Goal: Task Accomplishment & Management: Manage account settings

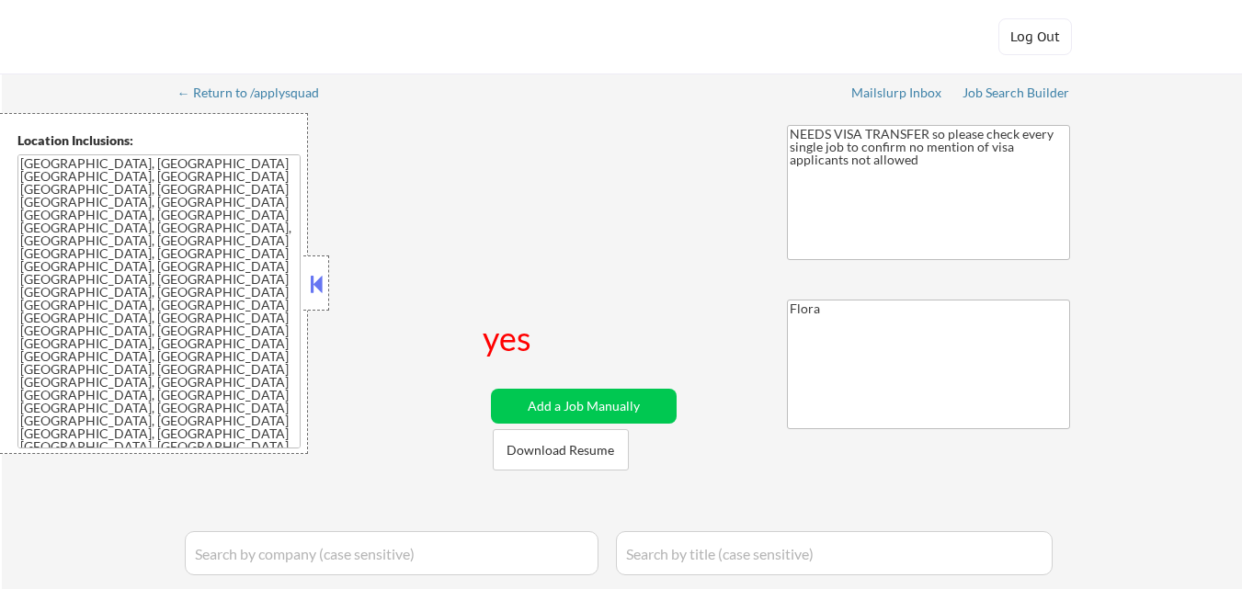
select select ""applied""
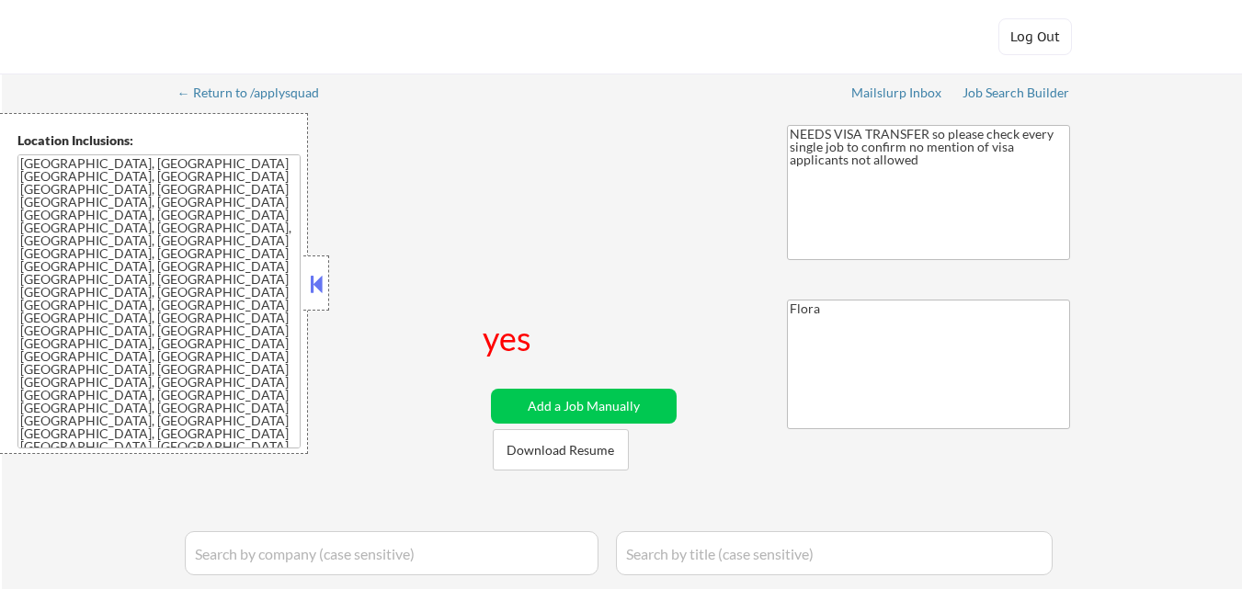
select select ""applied""
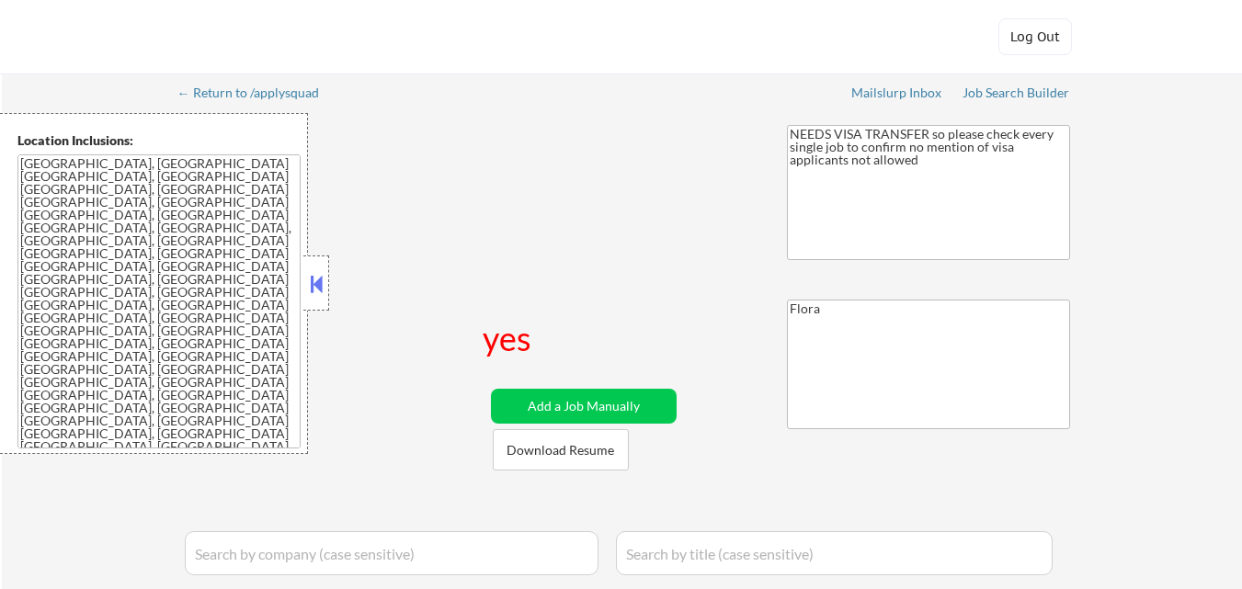
select select ""excluded__expired_""
select select ""pending""
select select ""excluded__bad_match_""
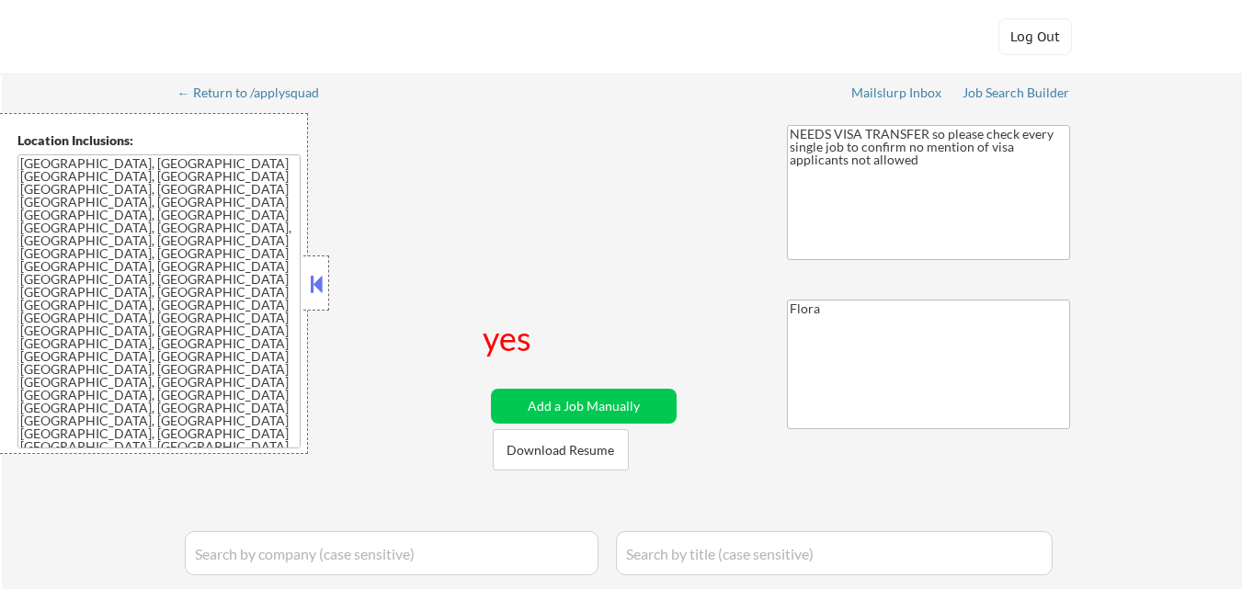
select select ""pending""
select select ""excluded__salary_""
select select ""pending""
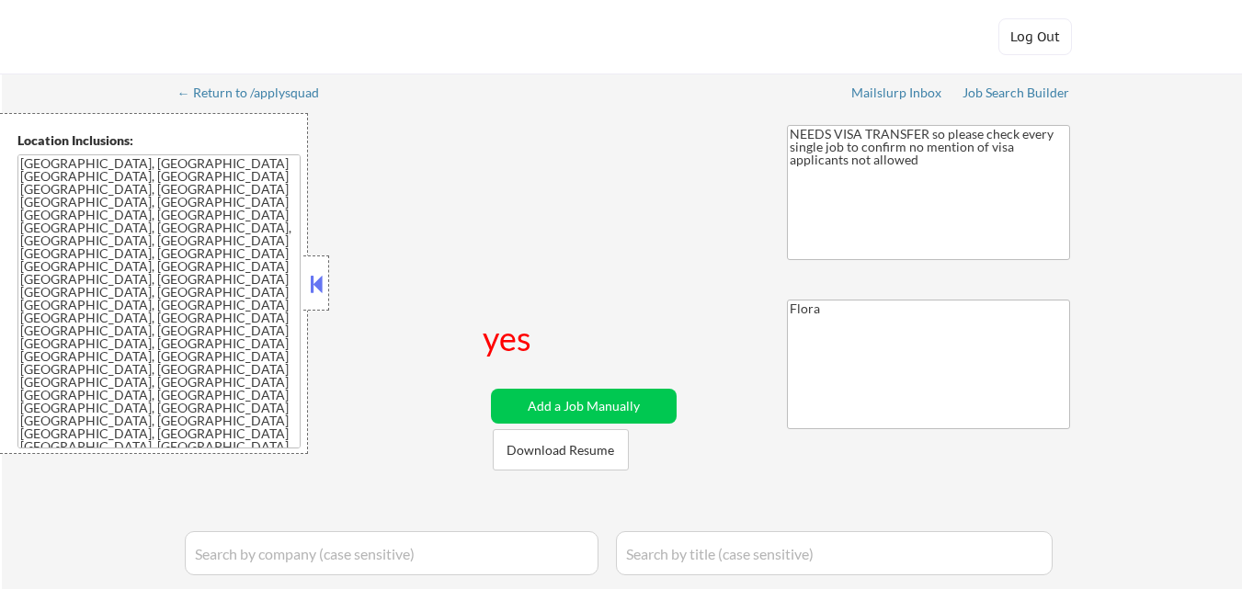
select select ""pending""
select select ""excluded__other_""
select select ""excluded__expired_""
select select ""excluded__blocklist_""
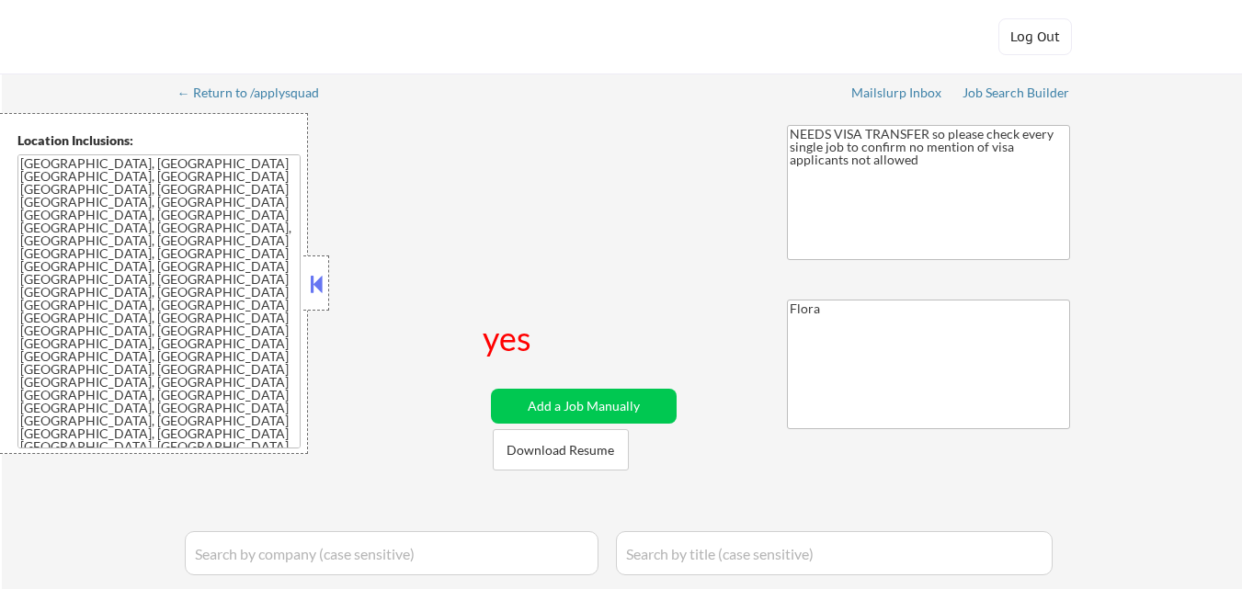
select select ""excluded__bad_match_""
select select ""pending""
select select ""excluded""
select select ""excluded__blocklist_""
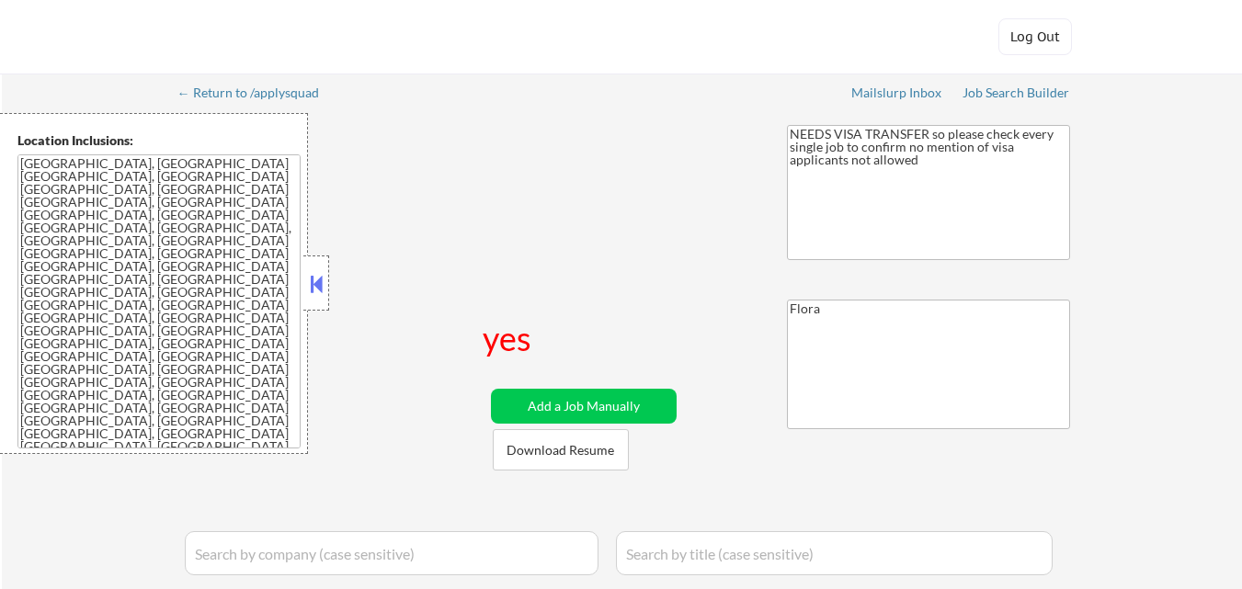
select select ""pending""
select select ""excluded__expired_""
select select ""excluded__location_""
select select ""excluded__expired_""
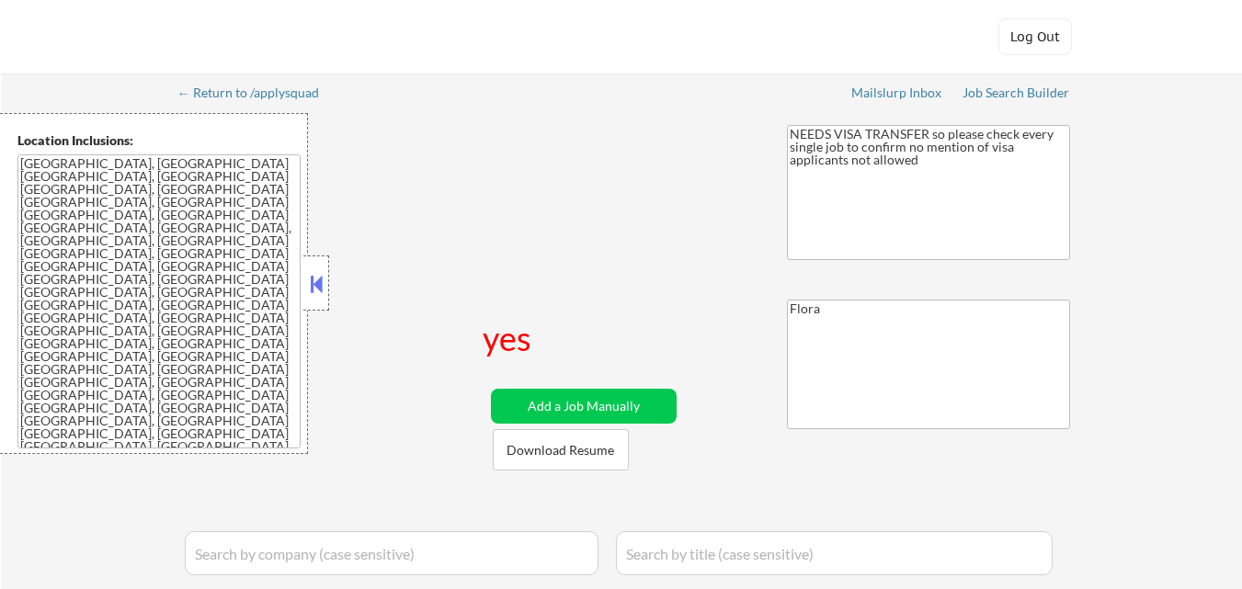
select select ""excluded__salary_""
select select ""excluded__bad_match_""
select select ""excluded__other_""
select select ""excluded__blocklist_""
select select ""excluded""
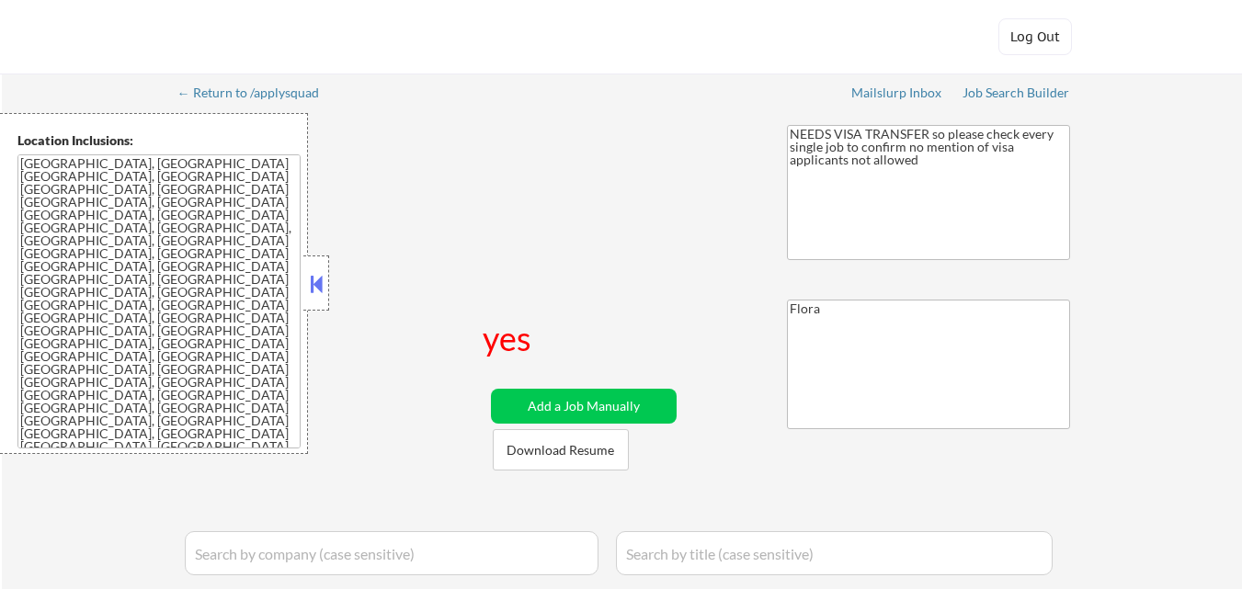
select select ""pending""
select select ""excluded__salary_""
select select ""excluded""
select select ""pending""
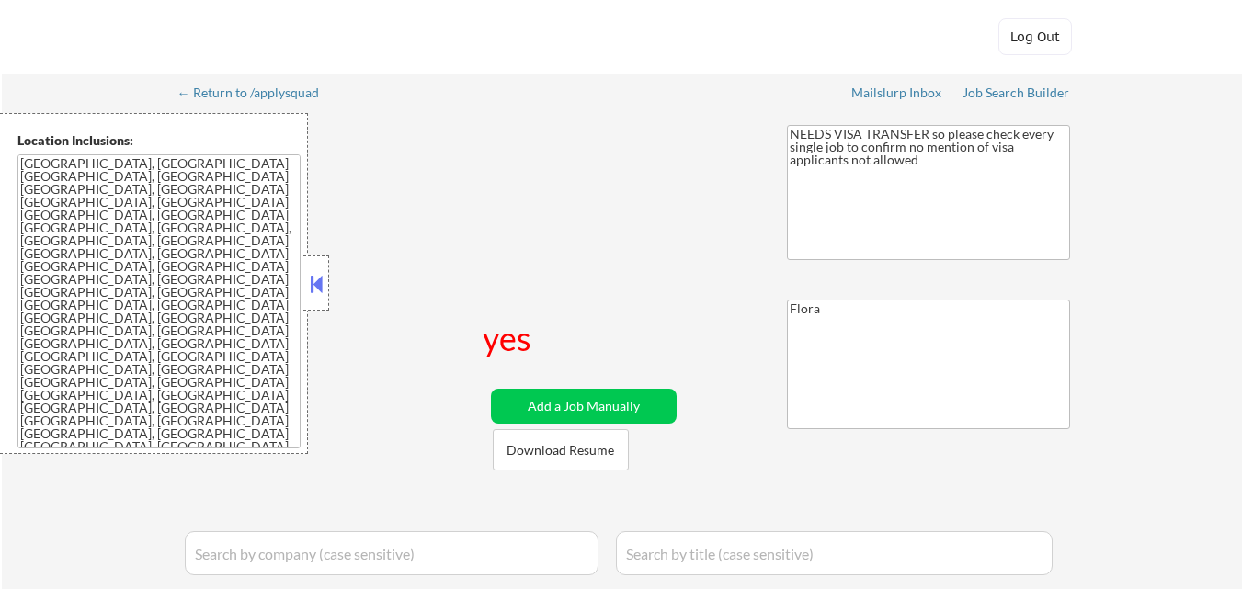
select select ""pending""
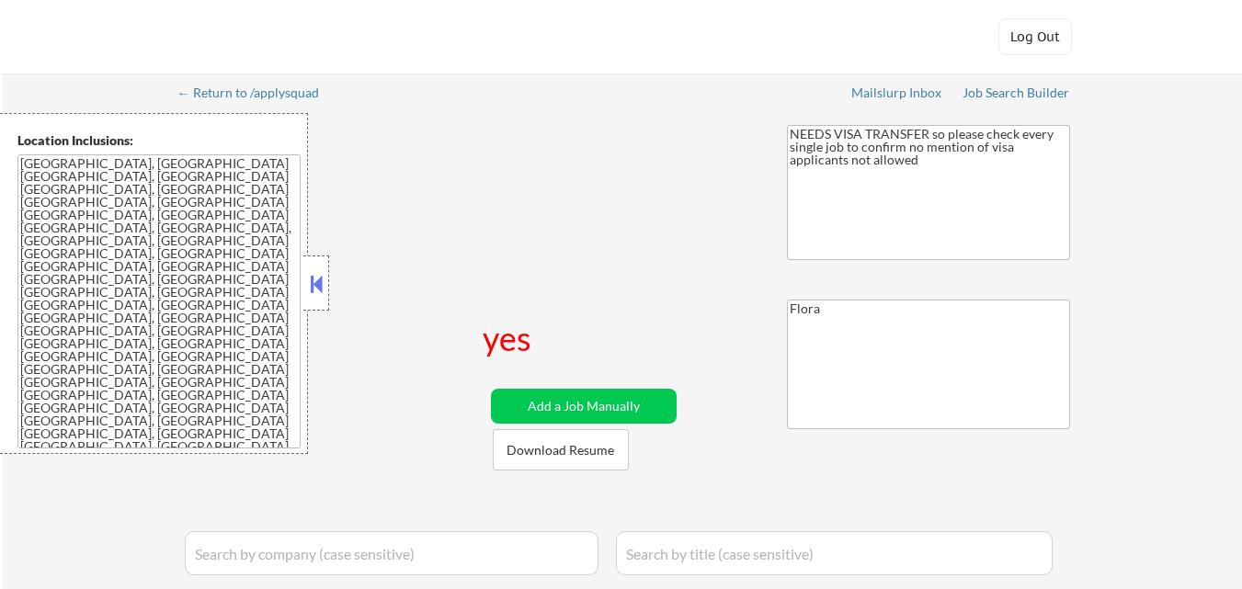
select select ""pending""
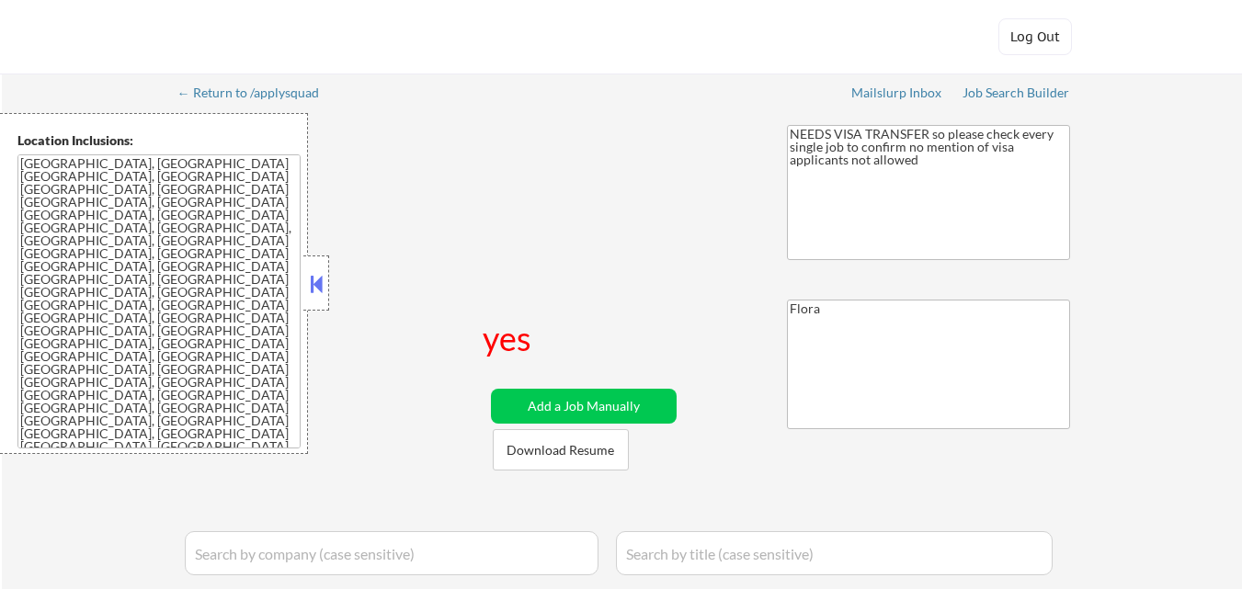
select select ""pending""
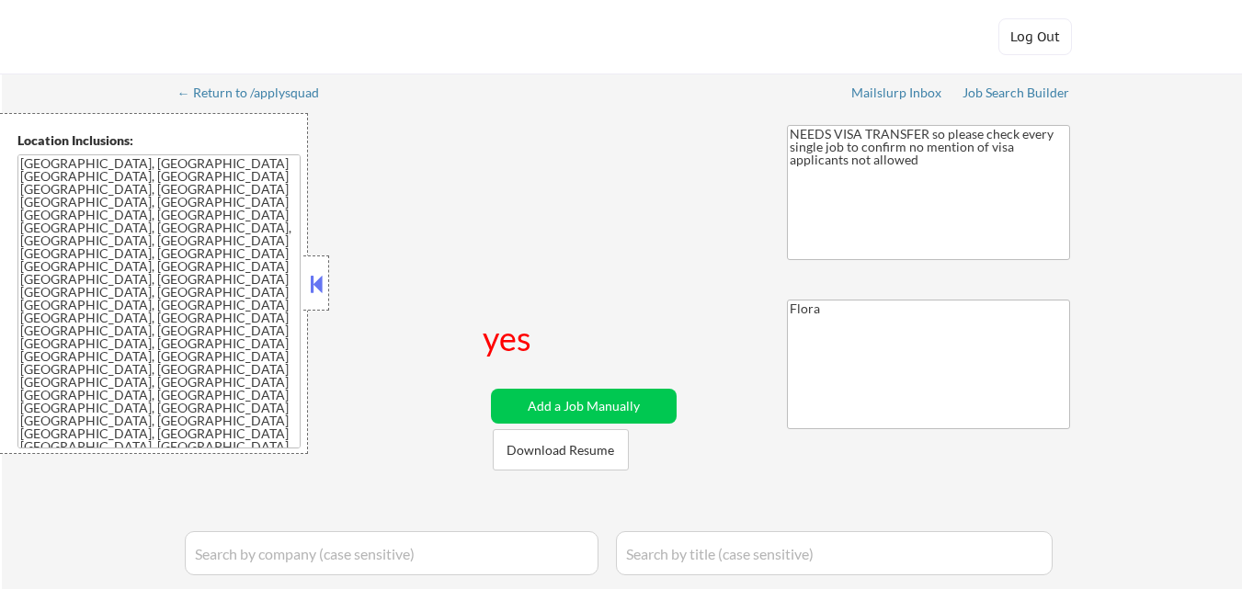
select select ""pending""
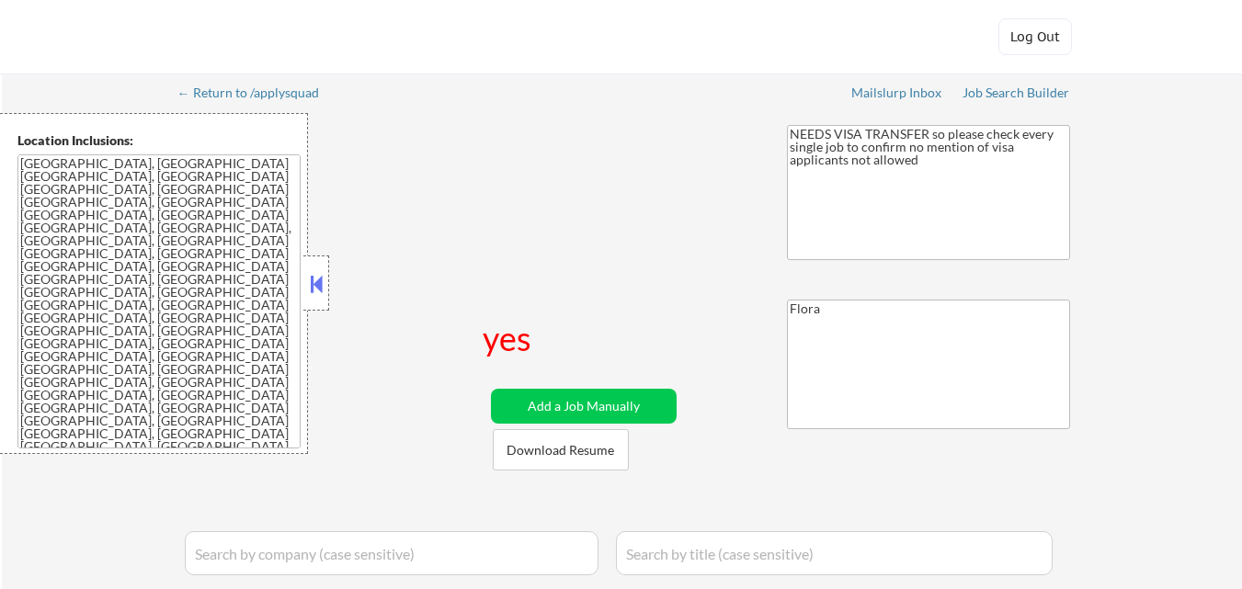
select select ""pending""
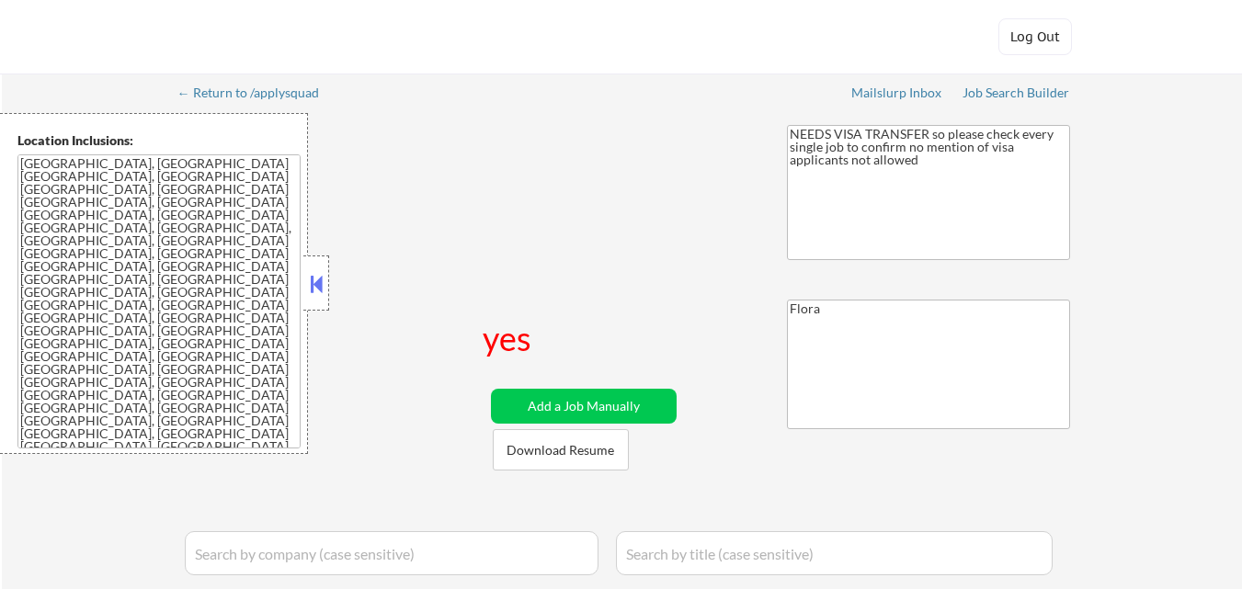
select select ""pending""
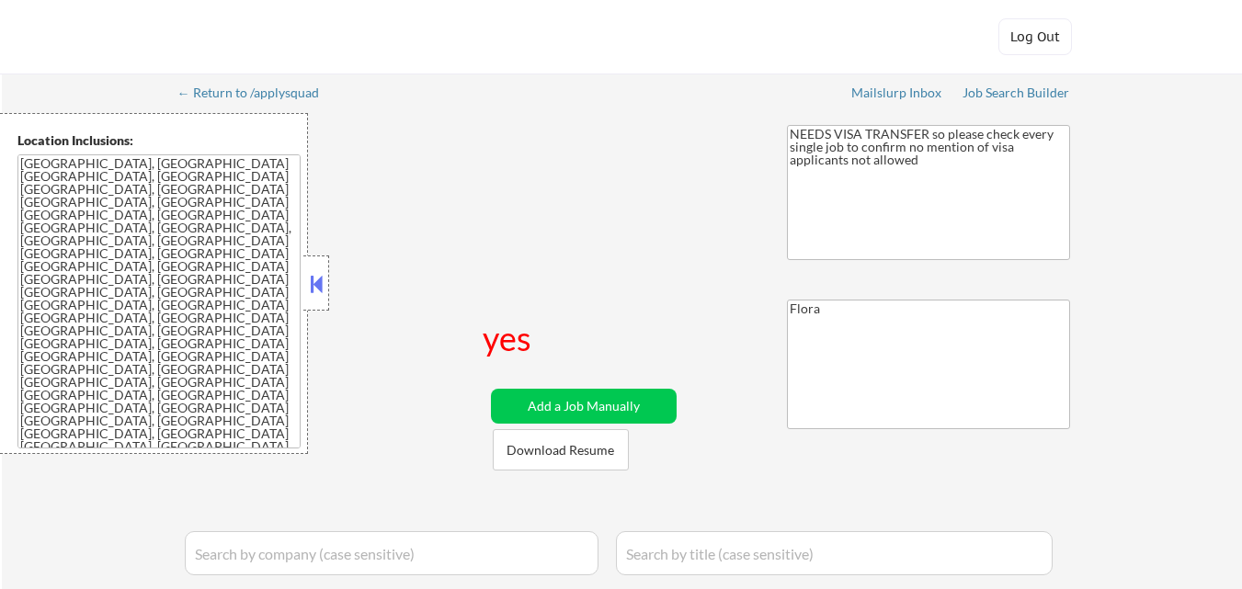
select select ""pending""
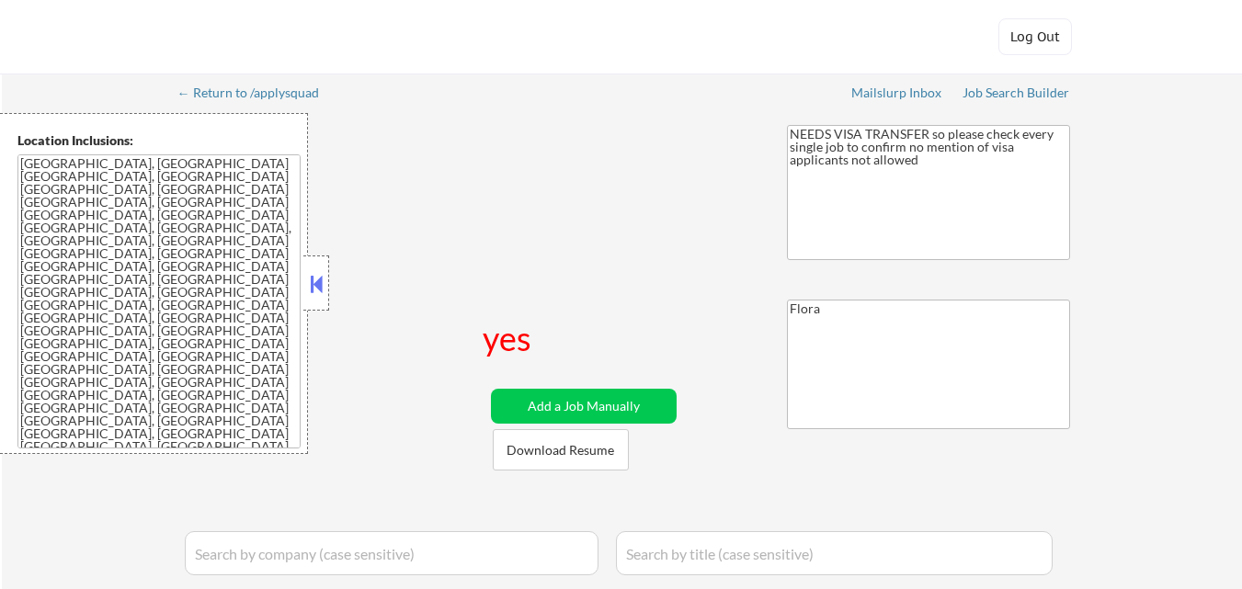
select select ""pending""
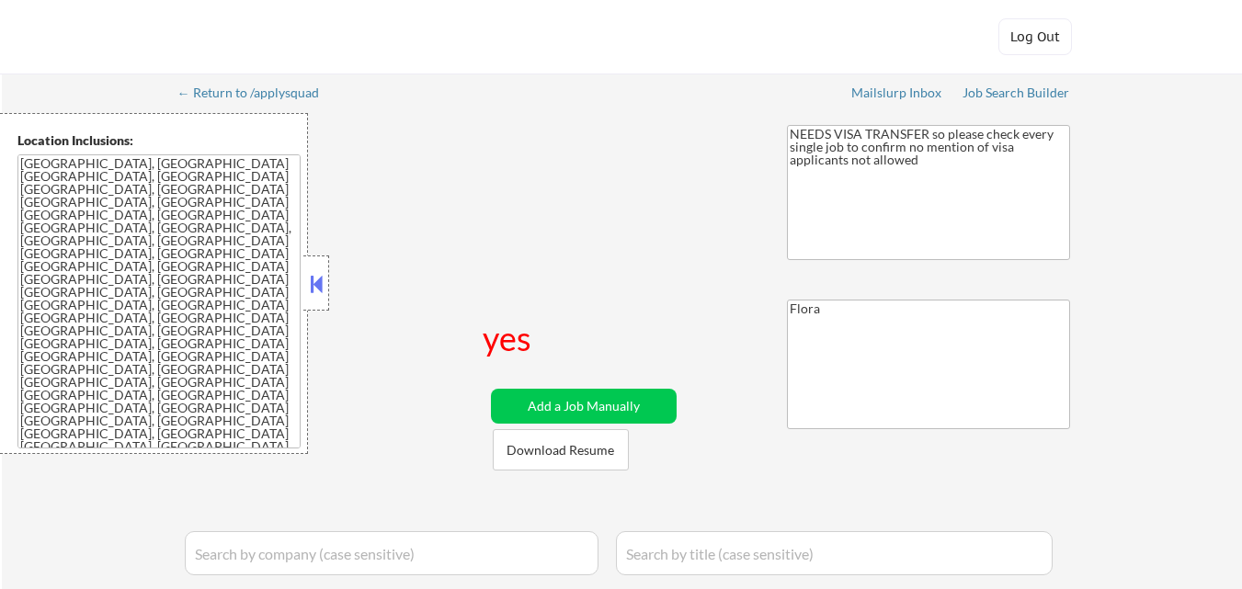
select select ""pending""
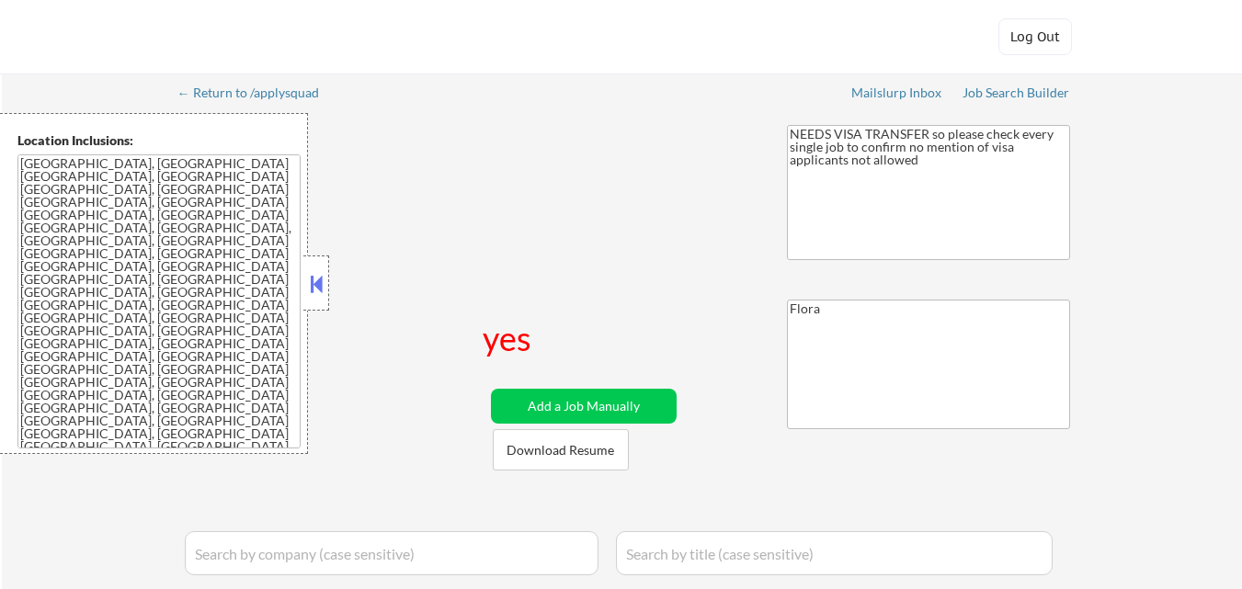
select select ""pending""
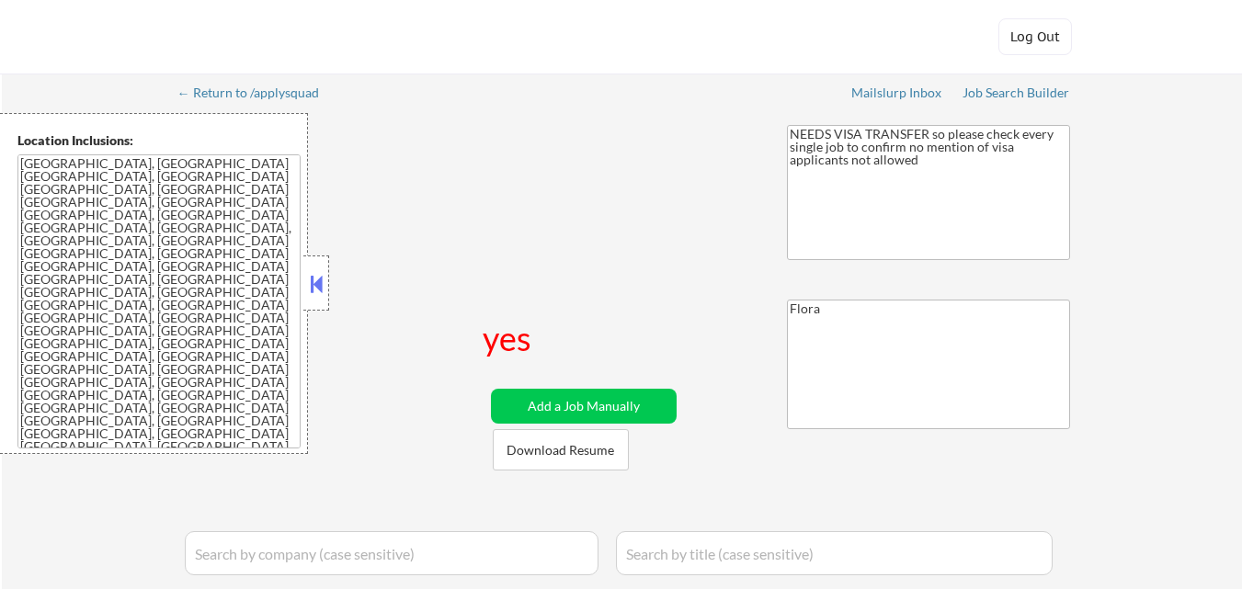
select select ""pending""
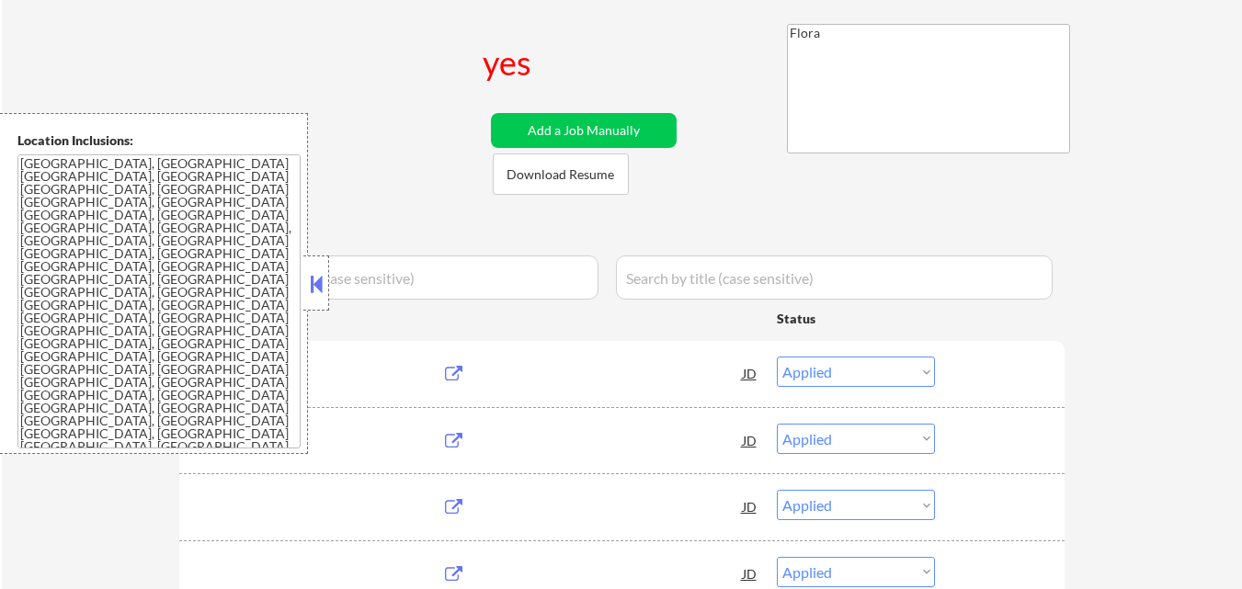
scroll to position [276, 0]
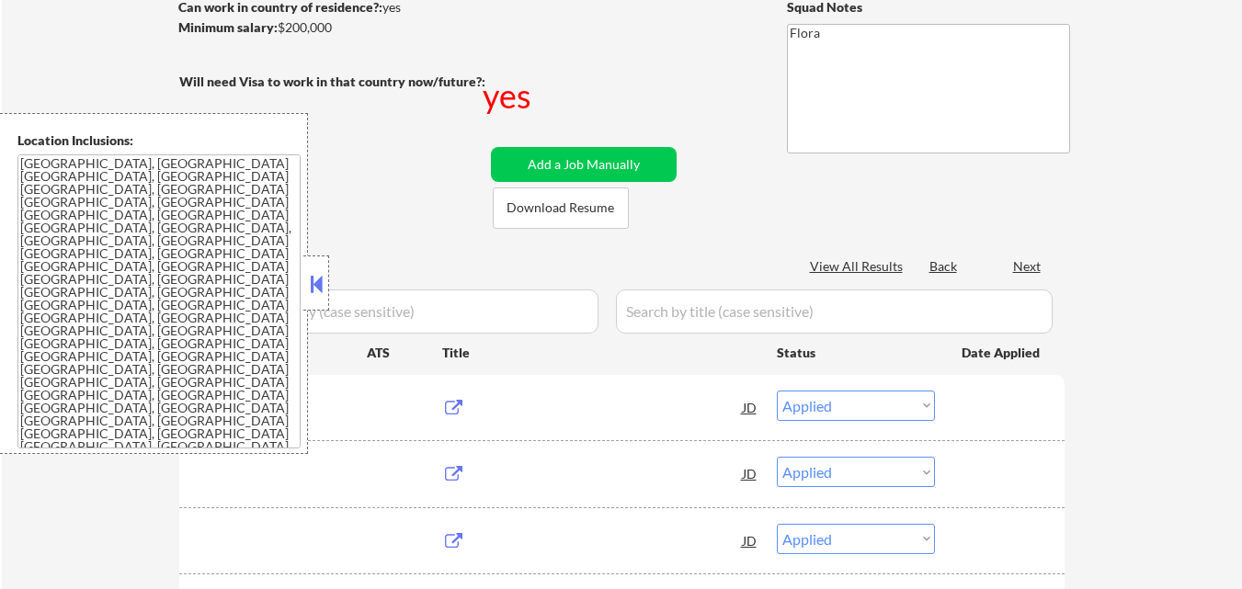
select select ""pending""
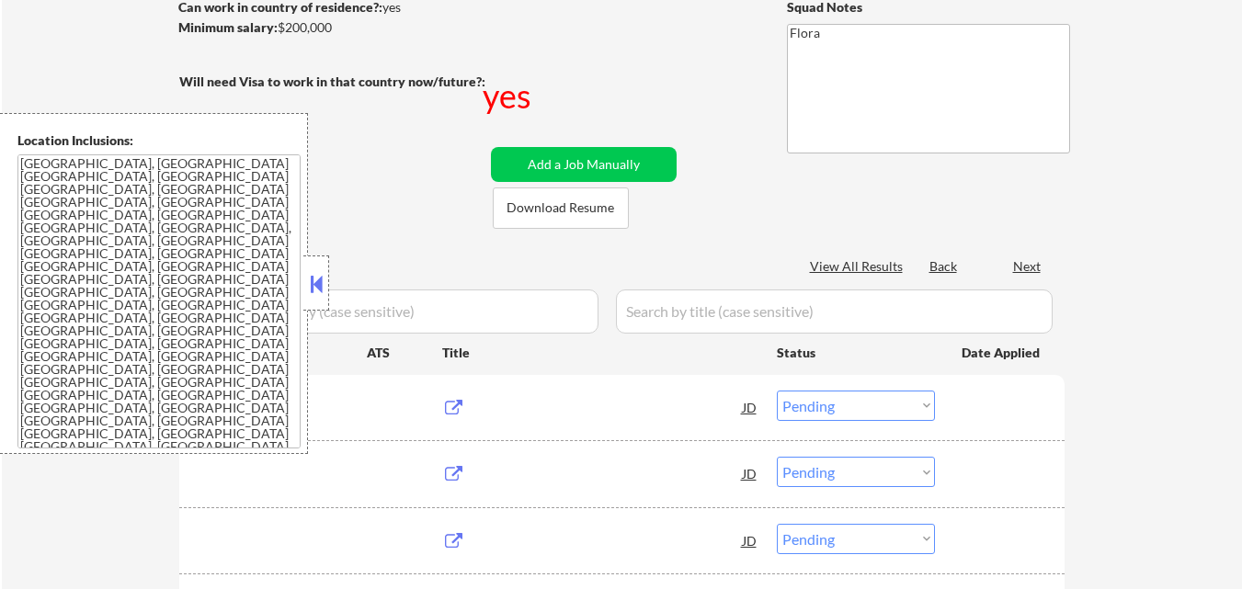
select select ""pending""
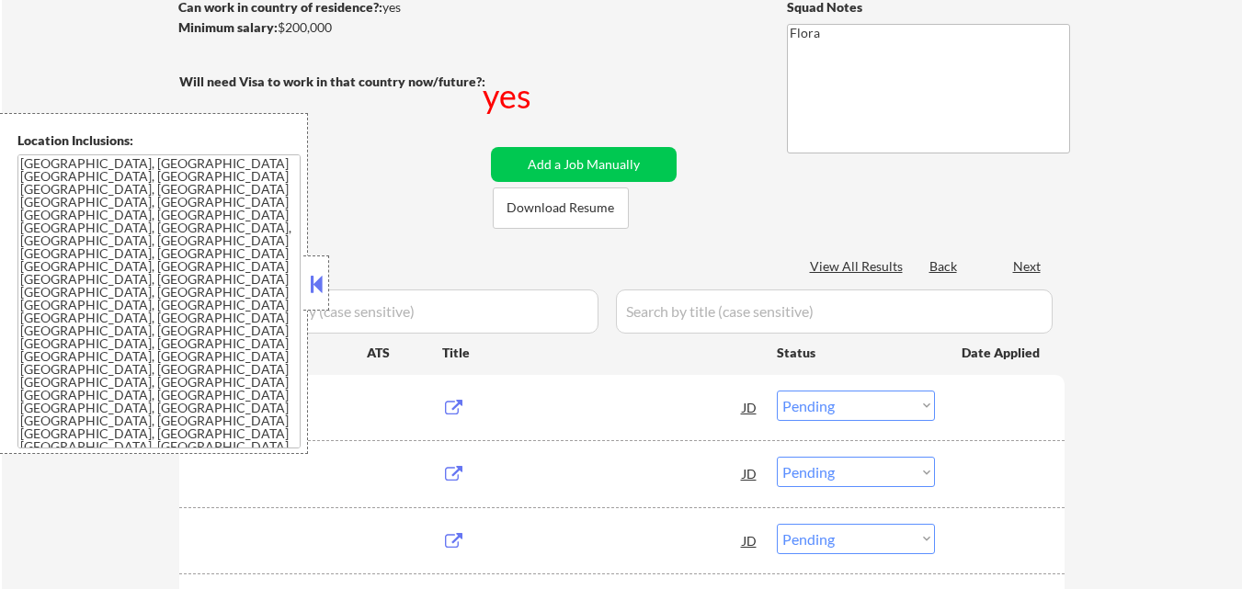
select select ""pending""
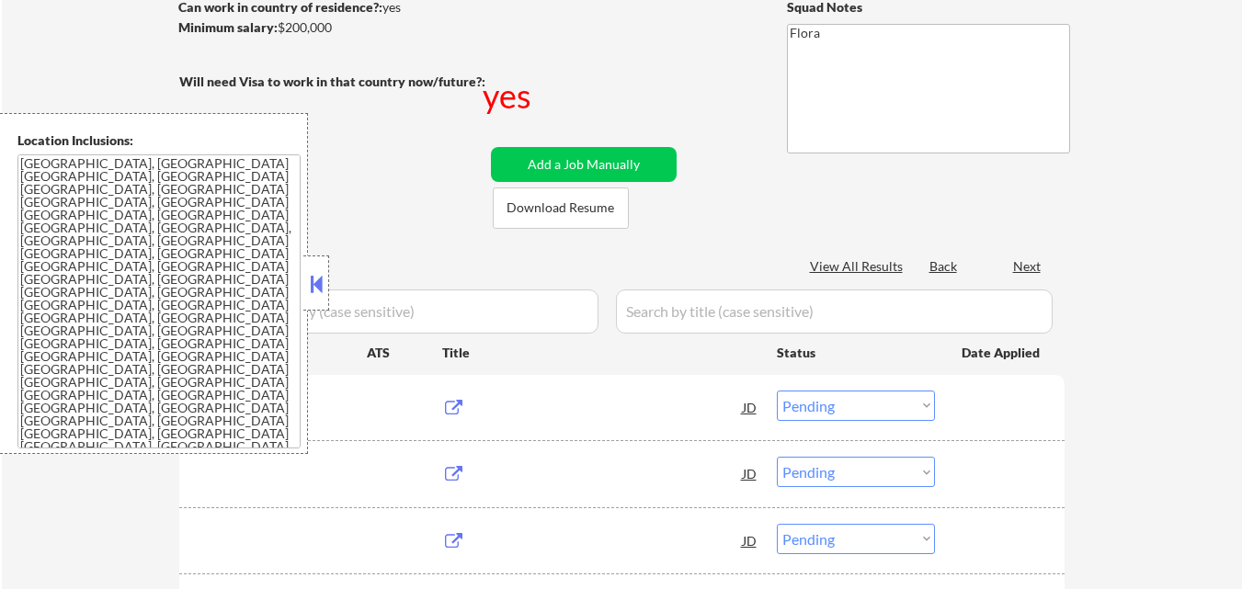
select select ""pending""
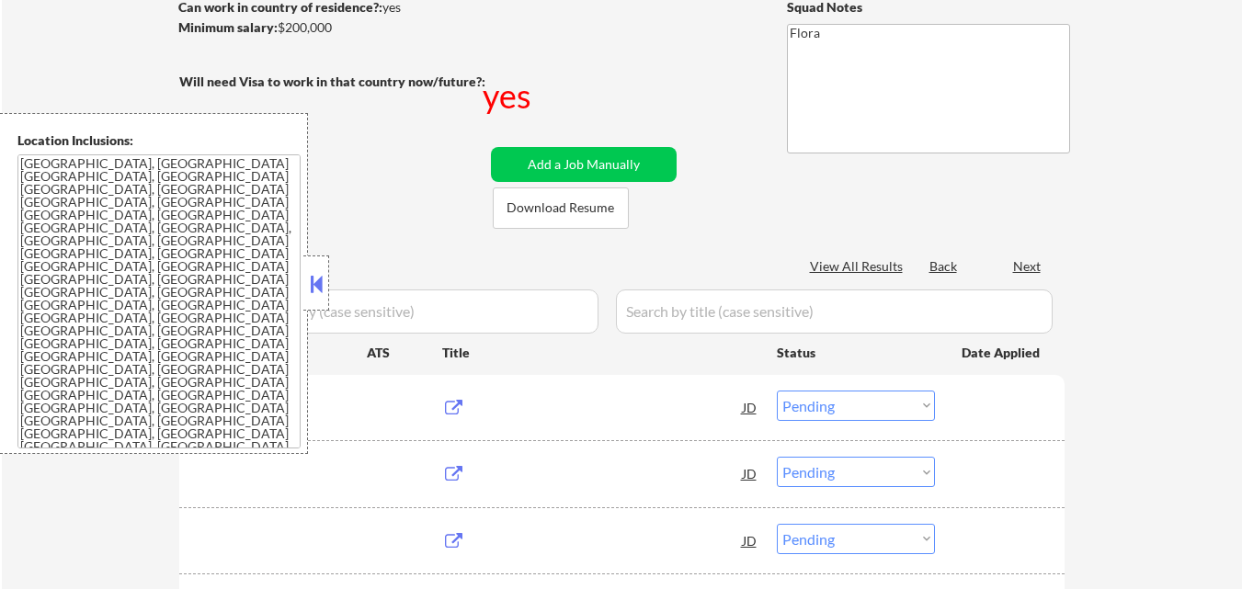
select select ""pending""
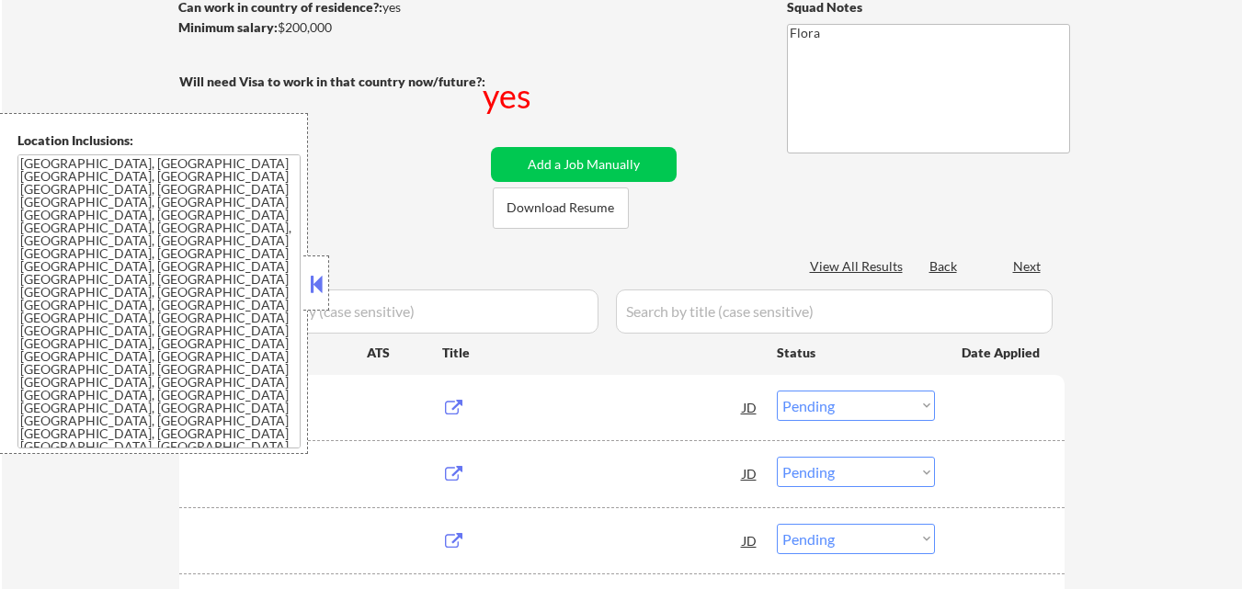
select select ""pending""
